Goal: Find specific page/section: Find specific page/section

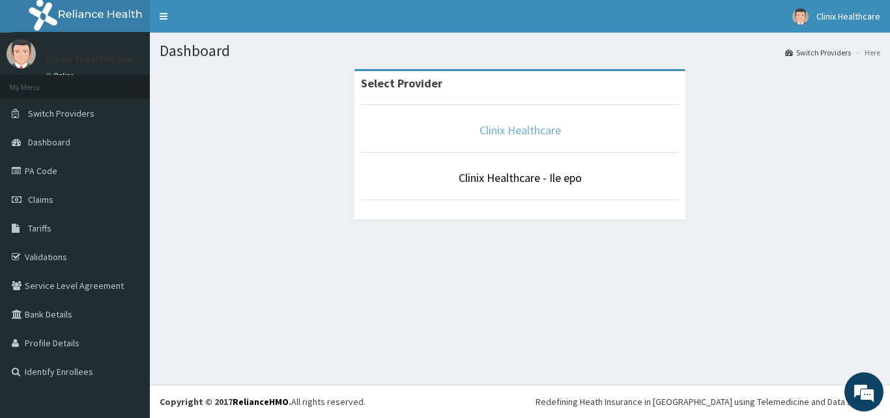
click at [497, 135] on link "Clinix Healthcare" at bounding box center [520, 129] width 81 height 15
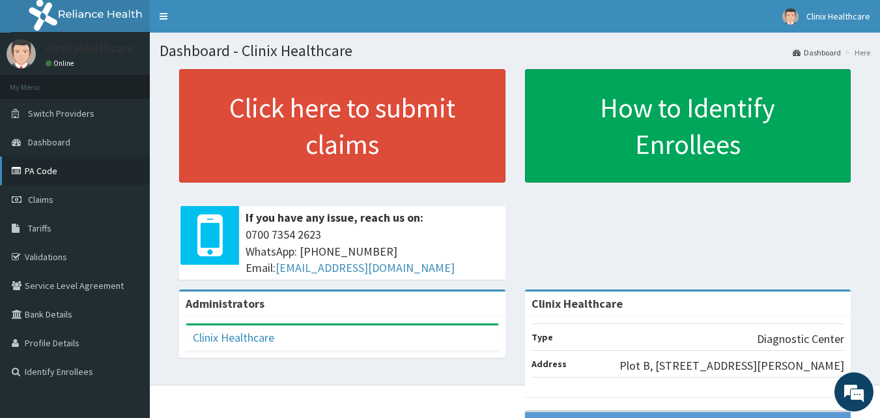
click at [42, 173] on link "PA Code" at bounding box center [75, 170] width 150 height 29
